Goal: Information Seeking & Learning: Learn about a topic

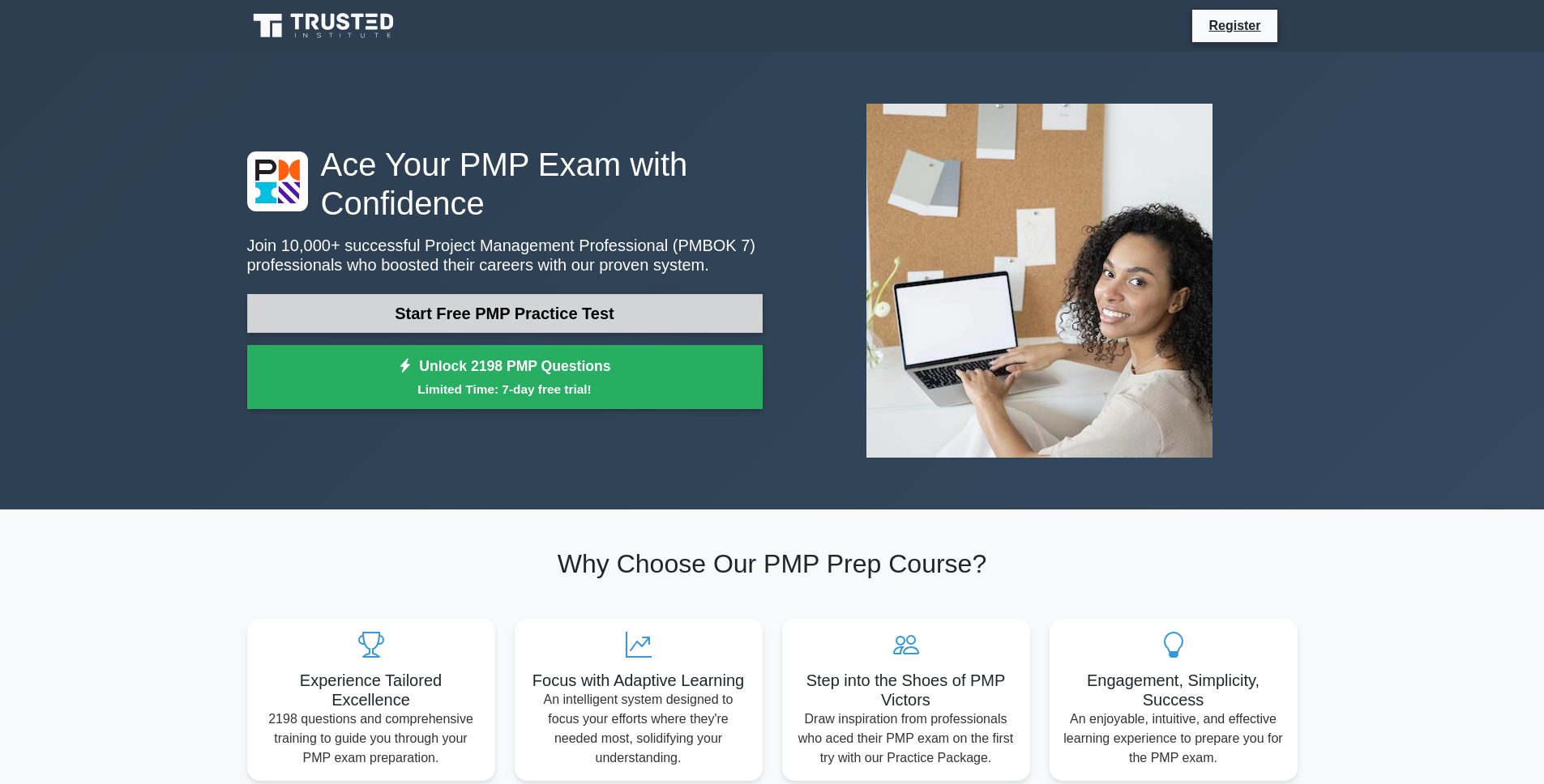
click at [497, 315] on link "Start Free PMP Practice Test" at bounding box center [505, 314] width 516 height 39
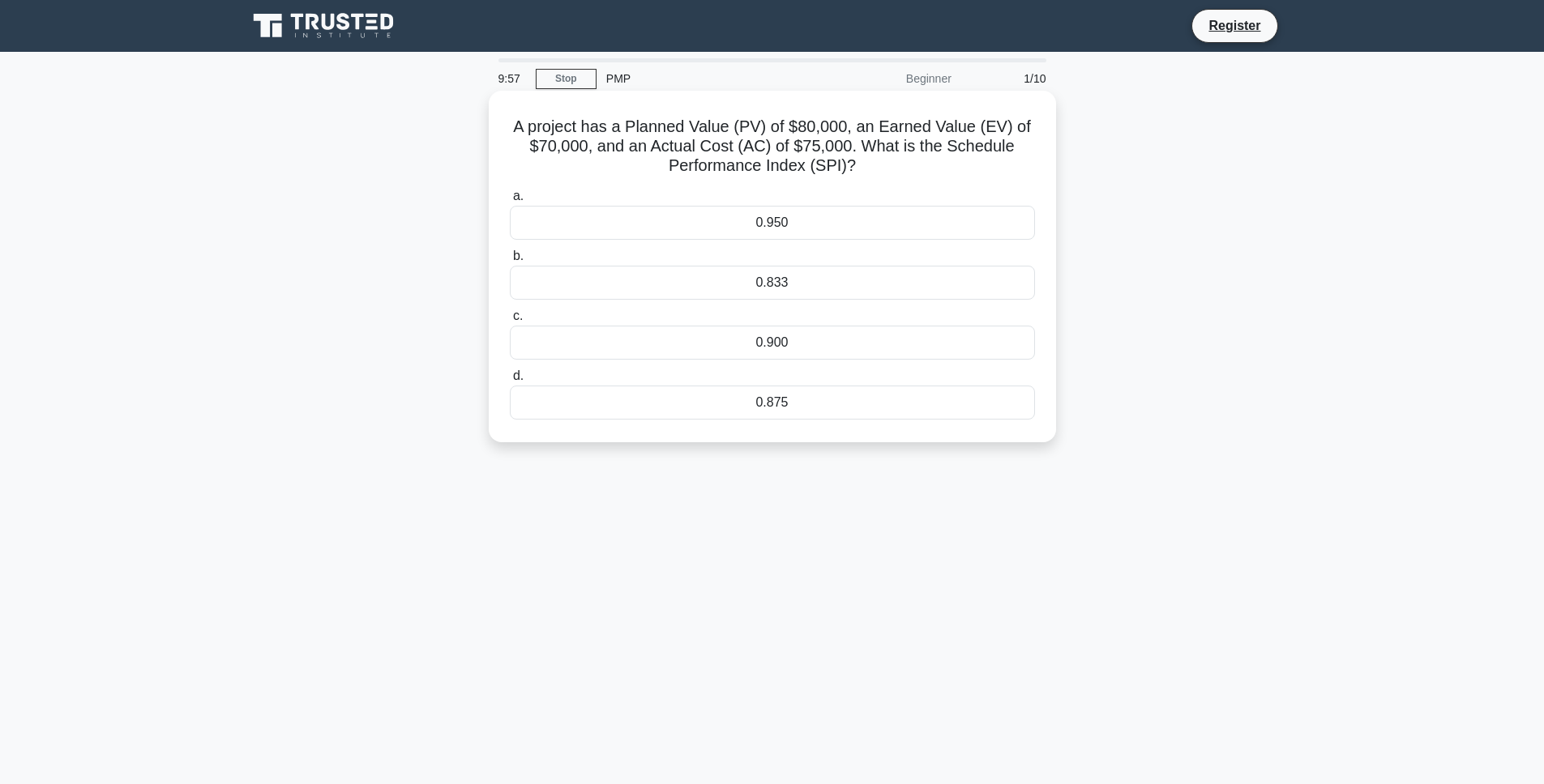
drag, startPoint x: 867, startPoint y: 171, endPoint x: 516, endPoint y: 126, distance: 353.9
click at [516, 126] on h5 "A project has a Planned Value (PV) of $80,000, an Earned Value (EV) of $70,000,…" at bounding box center [772, 147] width 528 height 60
copy h5 "A project has a Planned Value (PV) of $80,000, an Earned Value (EV) of $70,000,…"
click at [701, 355] on div "0.900" at bounding box center [772, 342] width 525 height 34
click at [510, 322] on input "c. 0.900" at bounding box center [510, 316] width 0 height 11
